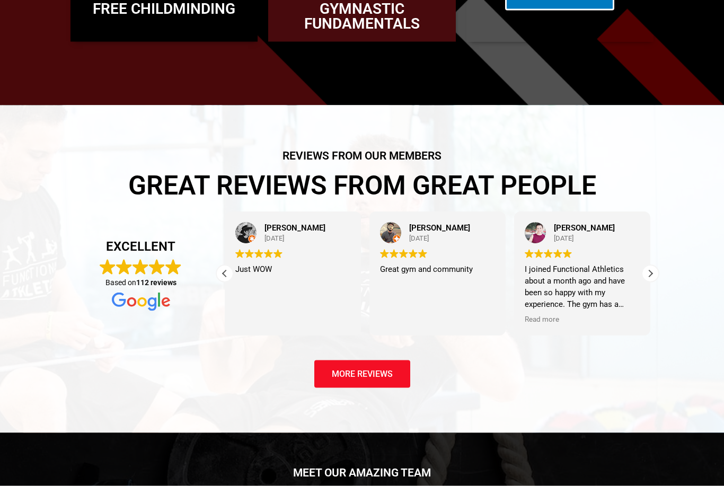
scroll to position [1458, 0]
click at [652, 282] on div "Next review" at bounding box center [651, 274] width 16 height 16
click at [648, 282] on div "Next review" at bounding box center [651, 274] width 16 height 16
click at [651, 282] on div "Next review" at bounding box center [651, 274] width 16 height 16
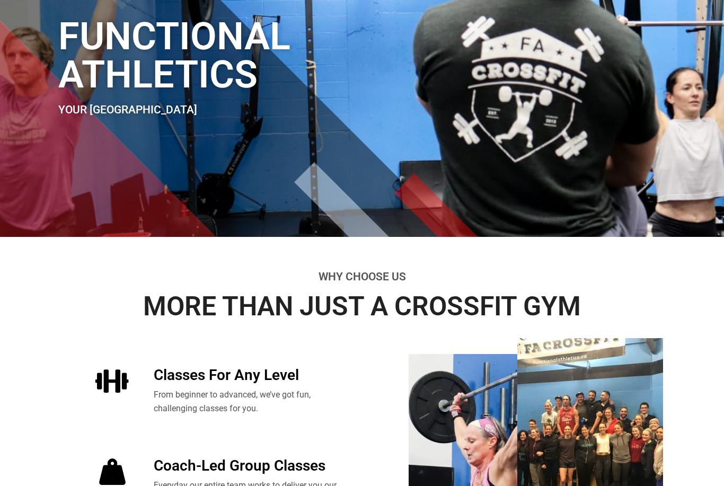
scroll to position [0, 0]
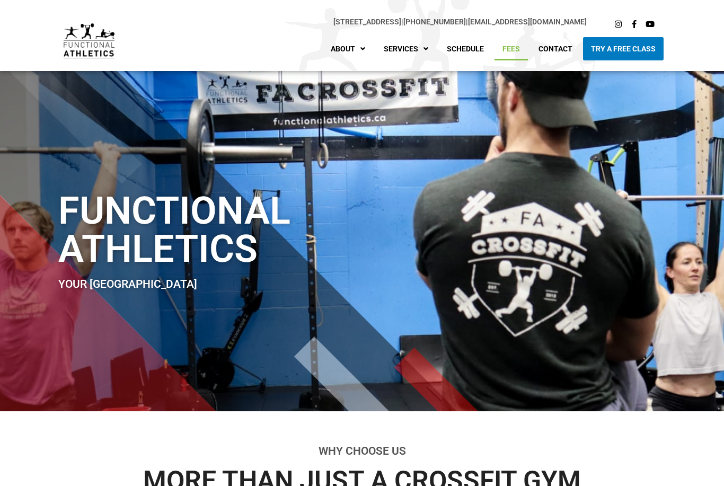
click at [514, 50] on link "Fees" at bounding box center [511, 48] width 33 height 23
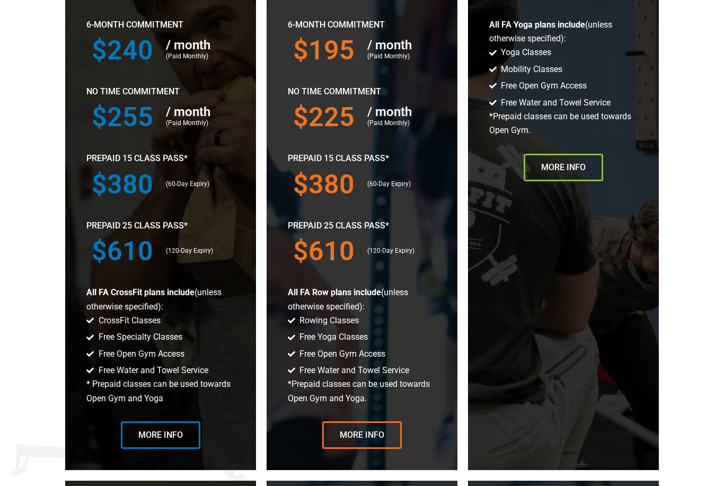
scroll to position [653, 0]
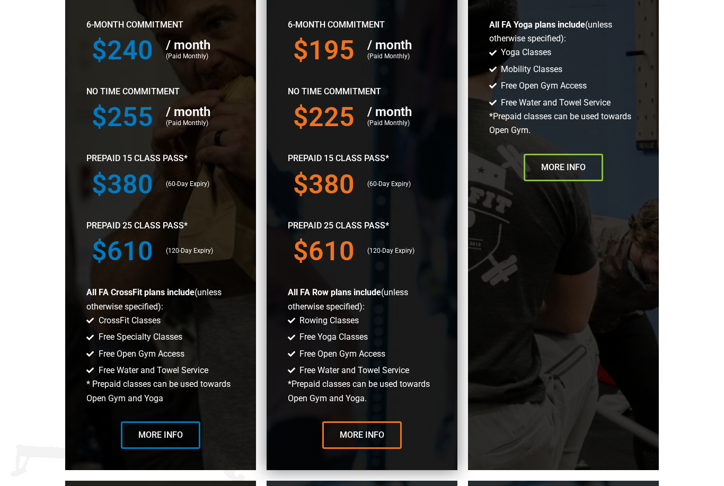
click at [344, 378] on span "Free Water and Towel Service" at bounding box center [353, 371] width 112 height 14
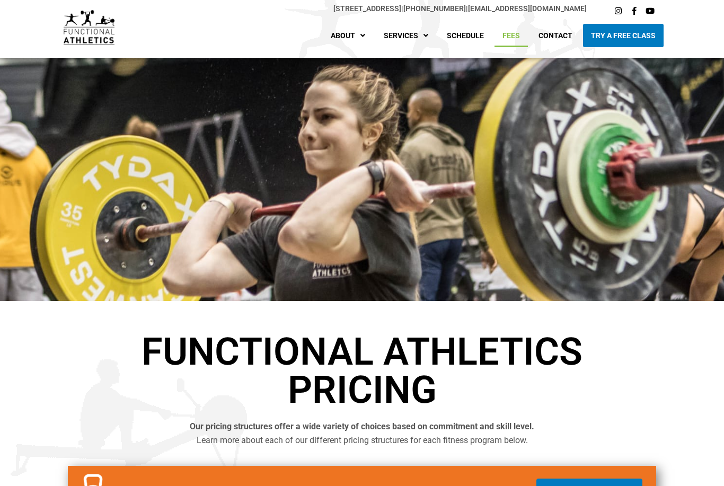
scroll to position [0, 0]
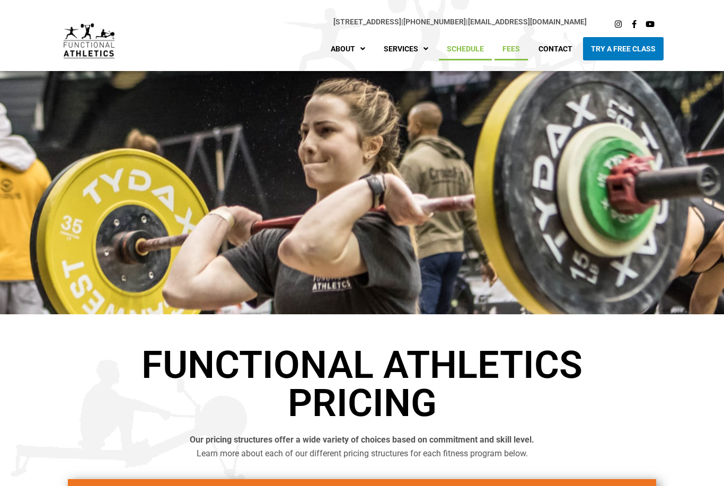
click at [473, 53] on link "Schedule" at bounding box center [465, 48] width 53 height 23
